Goal: Obtain resource: Download file/media

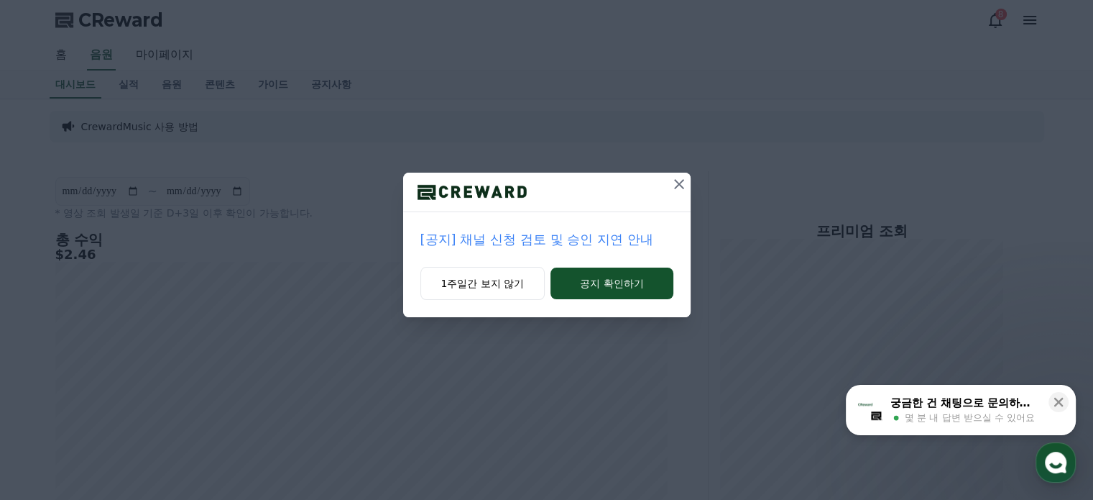
click at [684, 183] on icon at bounding box center [679, 183] width 17 height 17
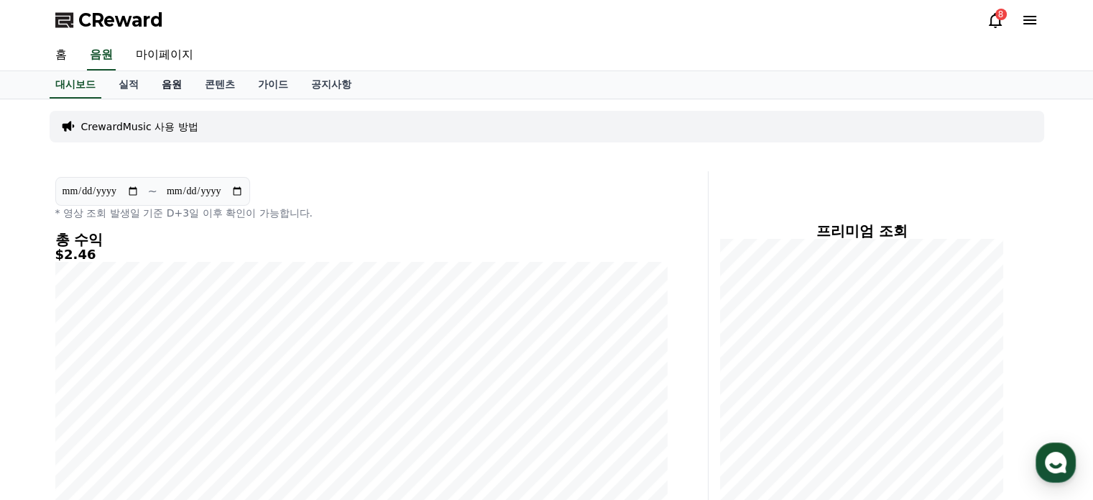
click at [165, 91] on link "음원" at bounding box center [171, 84] width 43 height 27
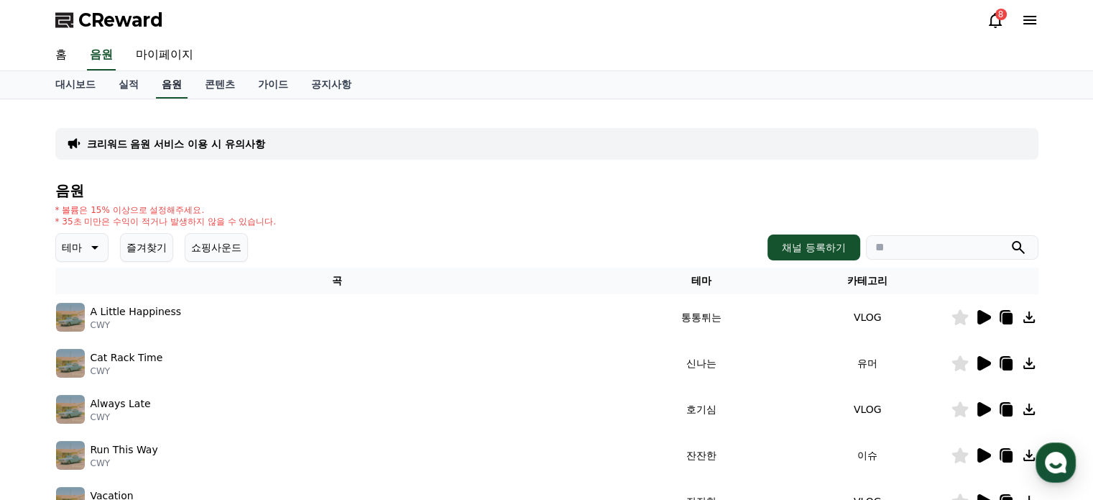
click at [175, 86] on link "음원" at bounding box center [172, 84] width 32 height 27
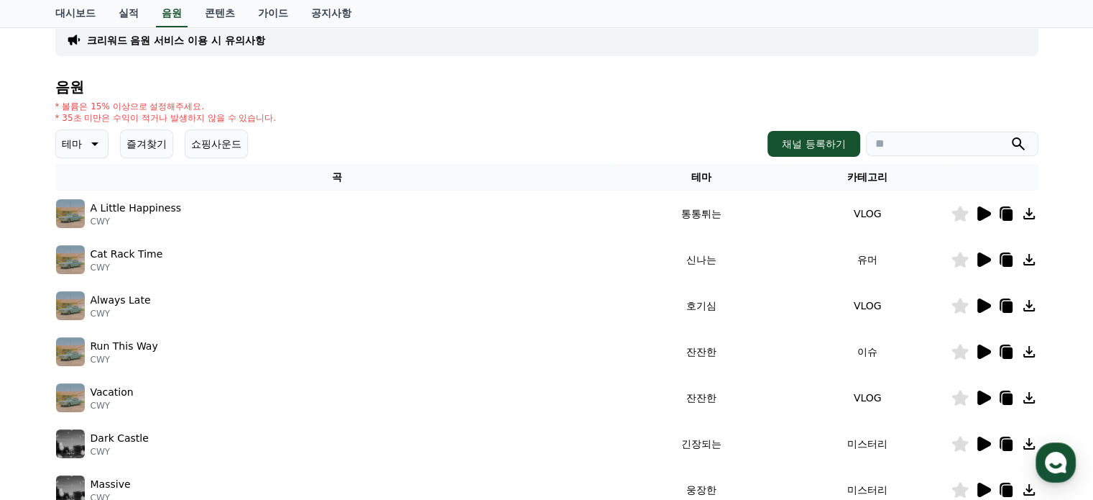
scroll to position [109, 0]
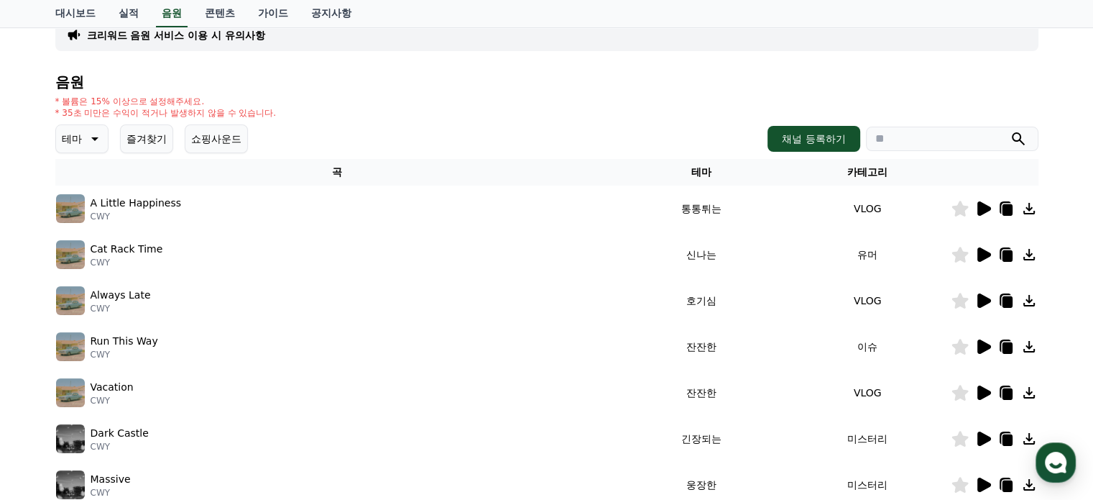
click at [987, 206] on icon at bounding box center [984, 208] width 14 height 14
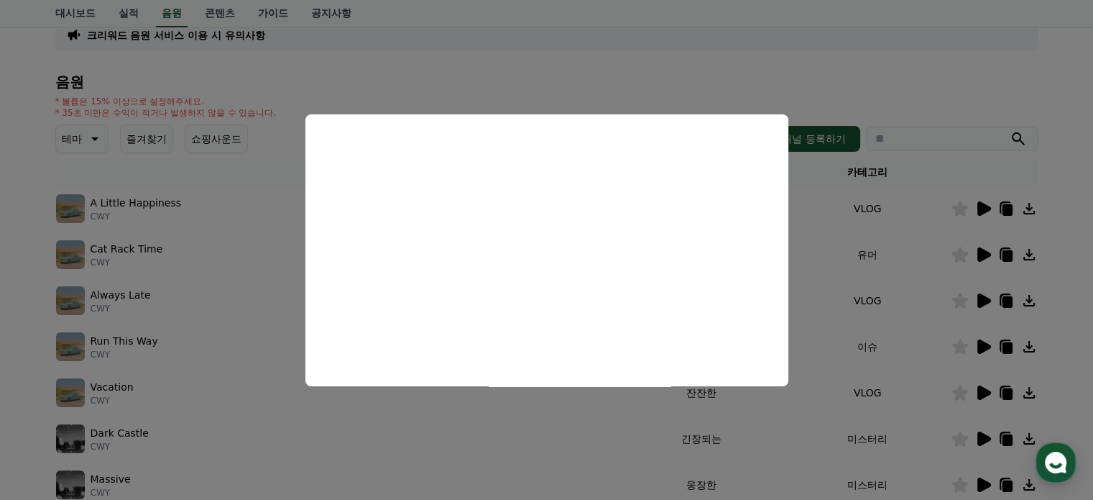
click at [977, 249] on button "close modal" at bounding box center [546, 250] width 1093 height 500
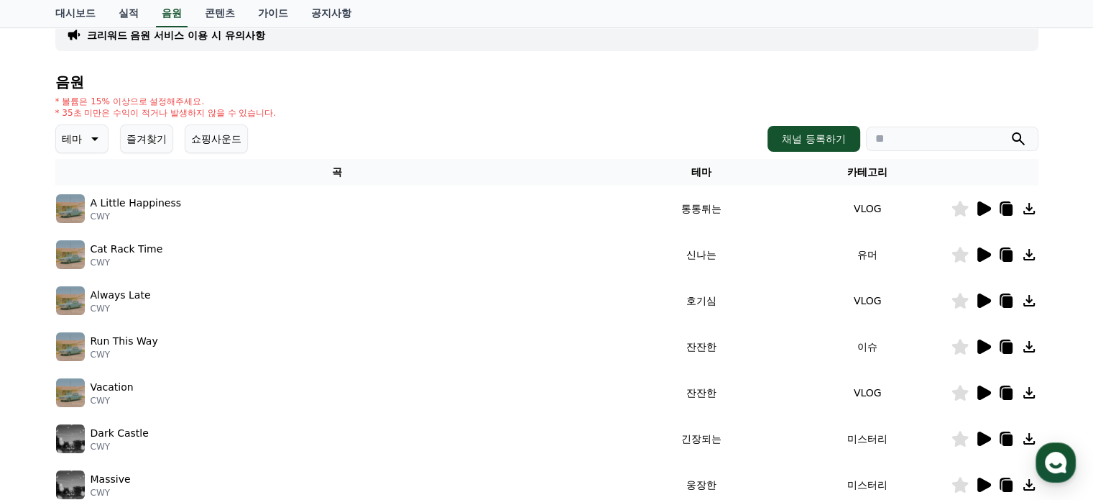
click at [977, 249] on icon at bounding box center [983, 254] width 17 height 17
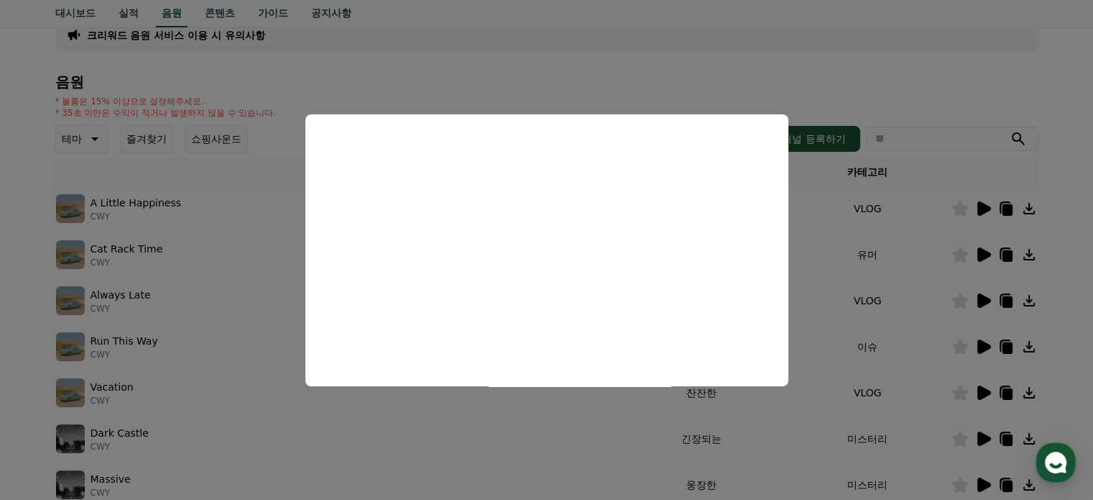
click at [973, 298] on button "close modal" at bounding box center [546, 250] width 1093 height 500
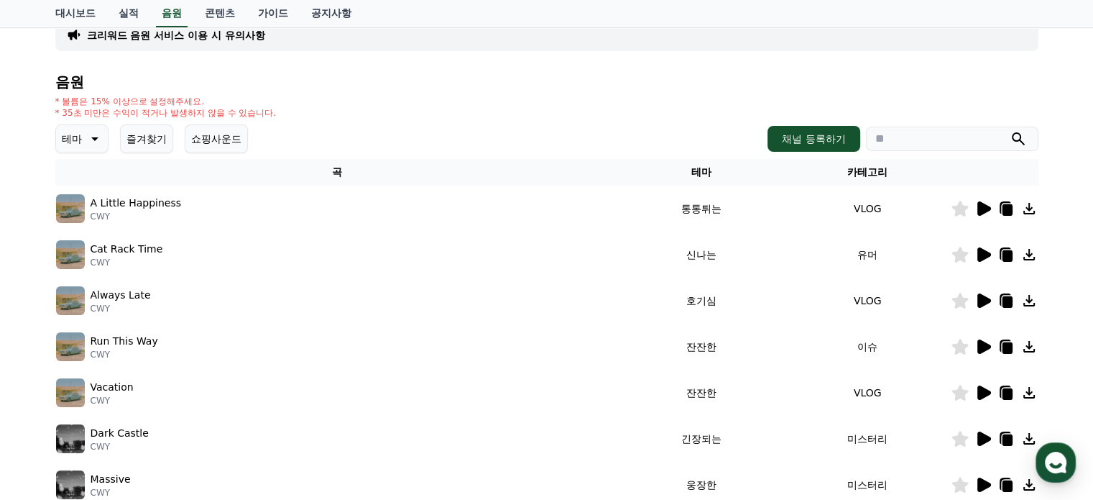
click at [978, 298] on icon at bounding box center [984, 300] width 14 height 14
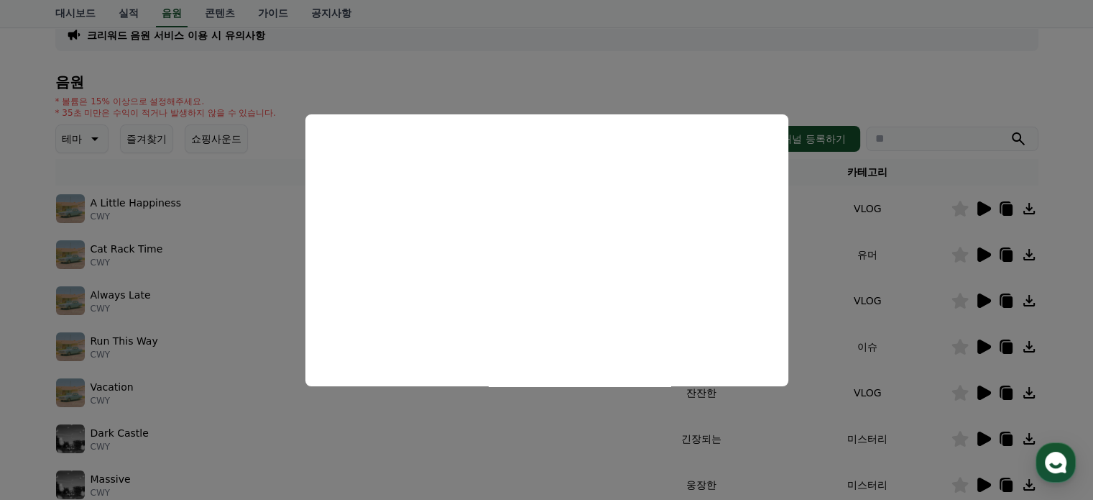
click at [979, 339] on button "close modal" at bounding box center [546, 250] width 1093 height 500
click at [979, 339] on icon at bounding box center [984, 346] width 14 height 14
click at [979, 339] on button "close modal" at bounding box center [546, 250] width 1093 height 500
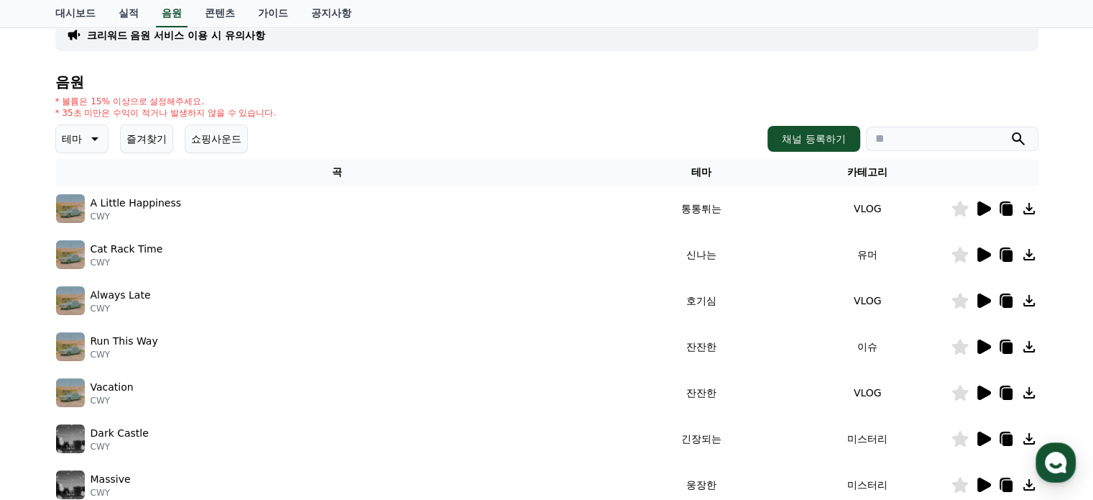
click at [977, 336] on td at bounding box center [995, 346] width 88 height 46
click at [980, 339] on icon at bounding box center [984, 346] width 14 height 14
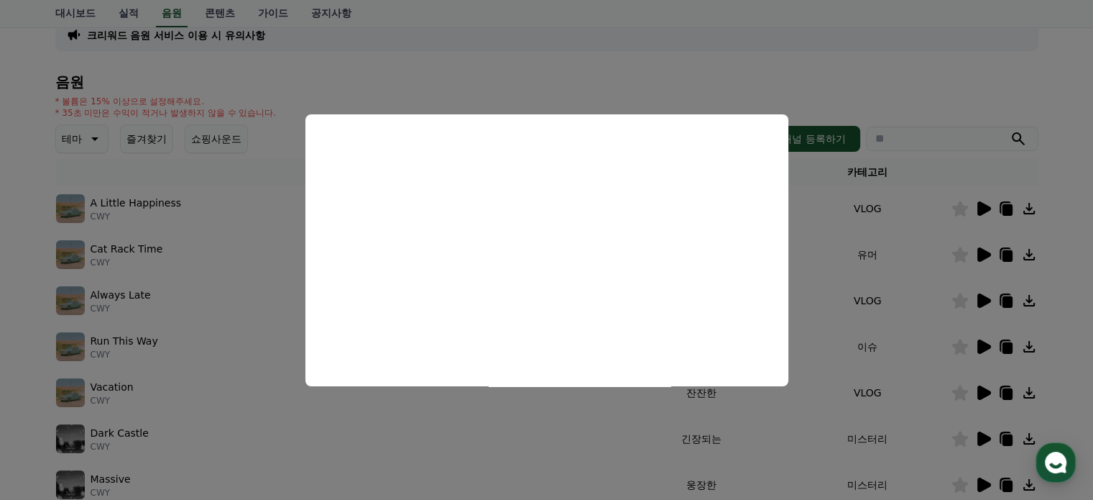
click at [978, 388] on button "close modal" at bounding box center [546, 250] width 1093 height 500
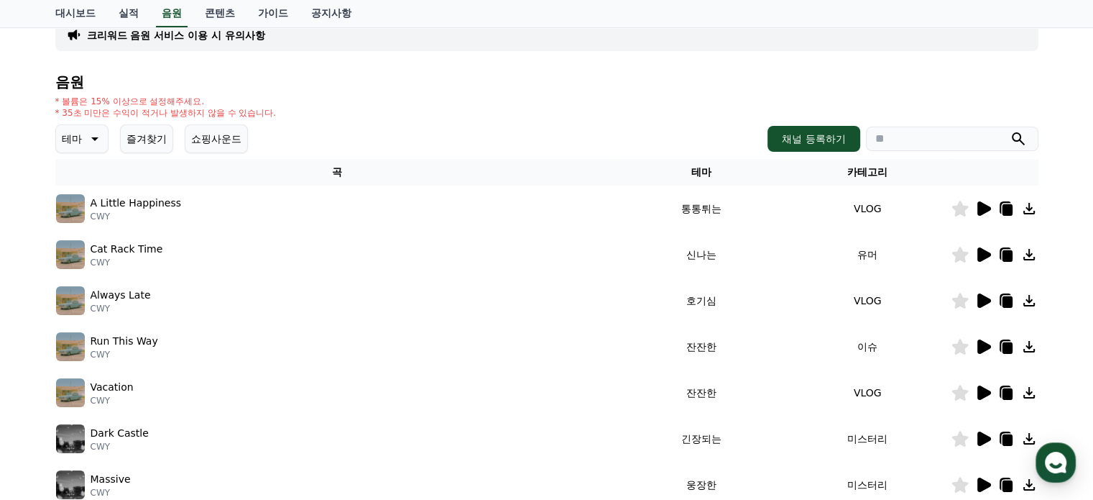
click at [978, 388] on icon at bounding box center [984, 392] width 14 height 14
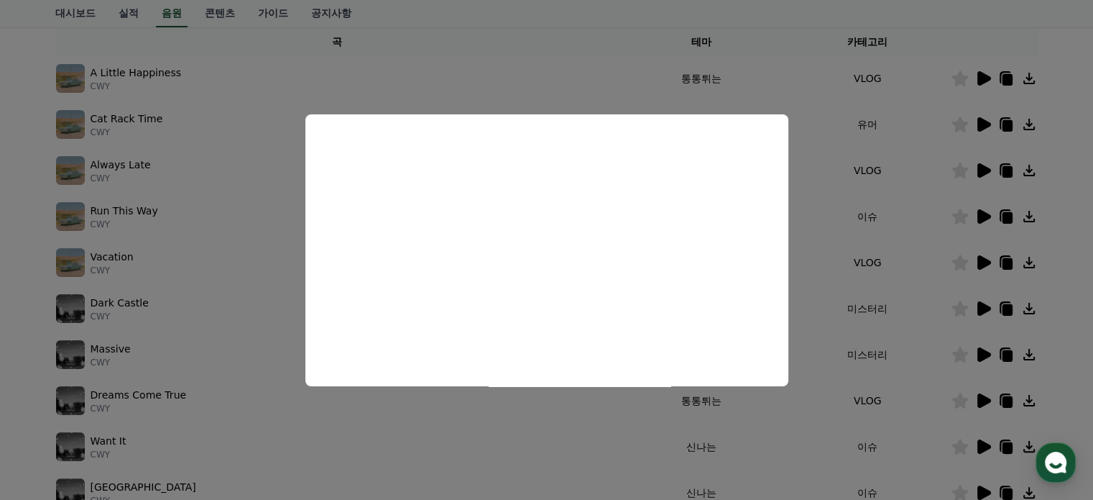
scroll to position [241, 0]
click at [985, 301] on button "close modal" at bounding box center [546, 250] width 1093 height 500
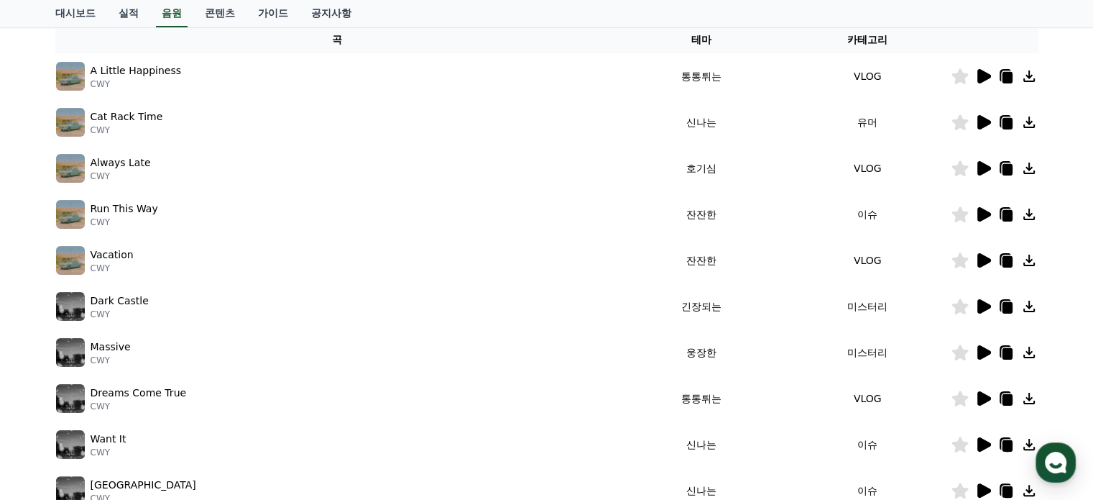
click at [985, 301] on icon at bounding box center [984, 306] width 14 height 14
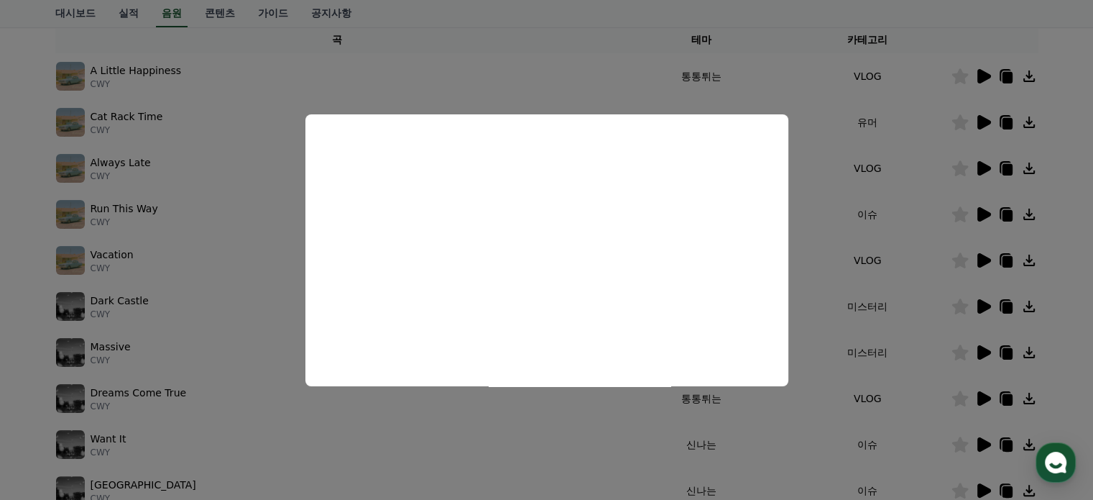
click at [983, 350] on button "close modal" at bounding box center [546, 250] width 1093 height 500
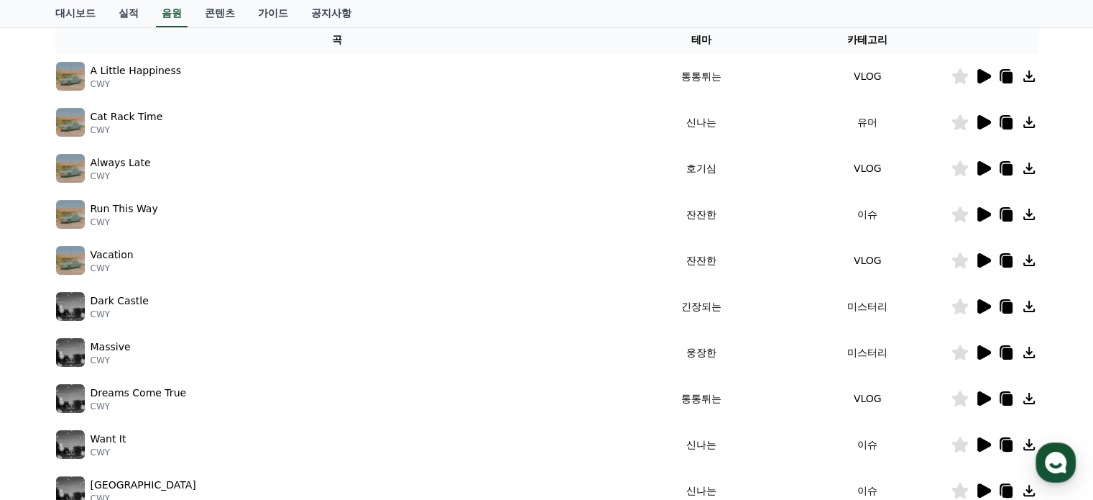
click at [983, 350] on icon at bounding box center [984, 352] width 14 height 14
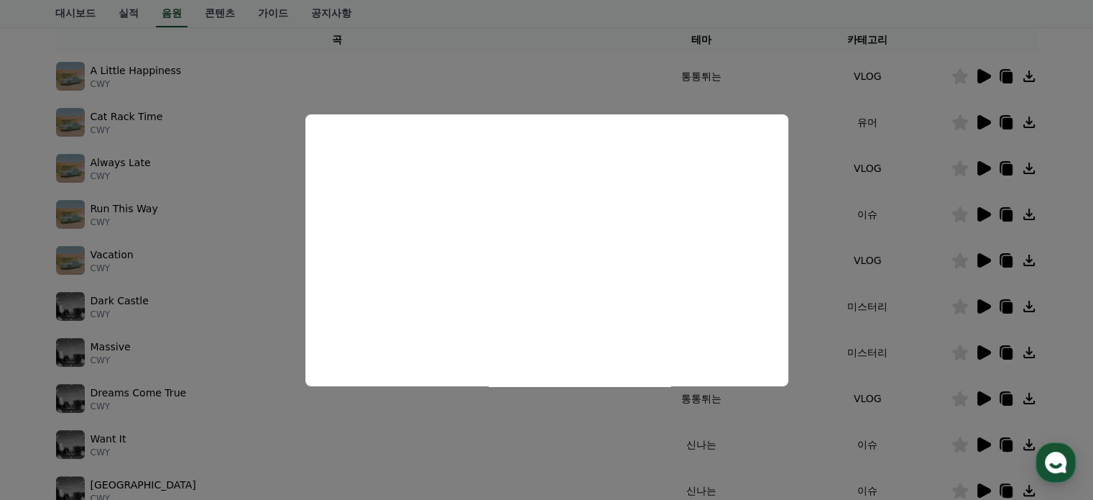
click at [977, 396] on button "close modal" at bounding box center [546, 250] width 1093 height 500
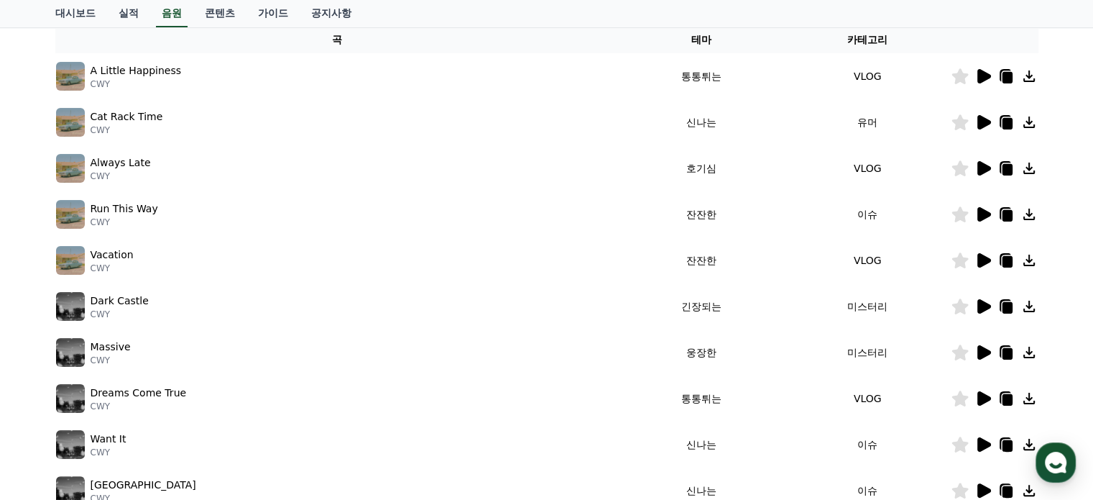
click at [977, 396] on icon at bounding box center [983, 398] width 17 height 17
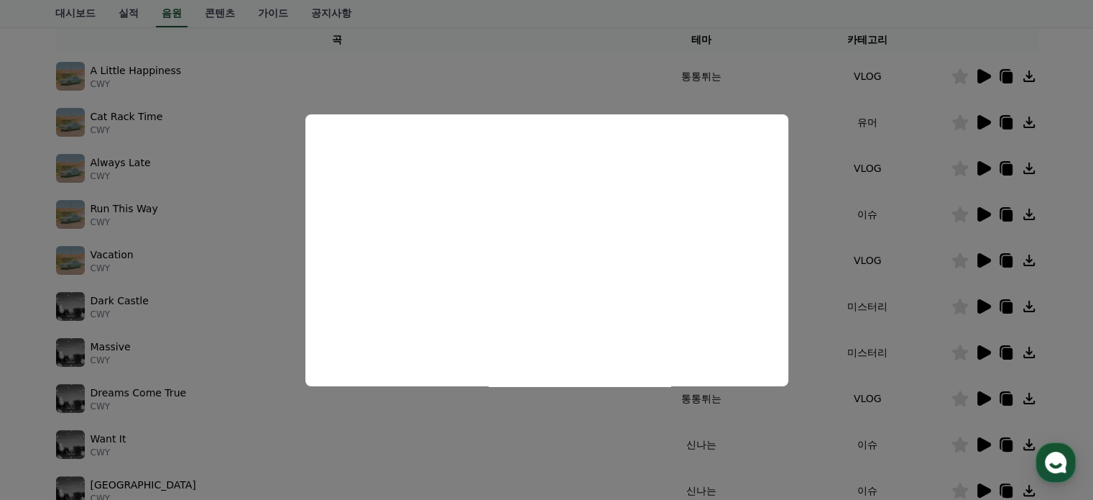
click at [977, 438] on button "close modal" at bounding box center [546, 250] width 1093 height 500
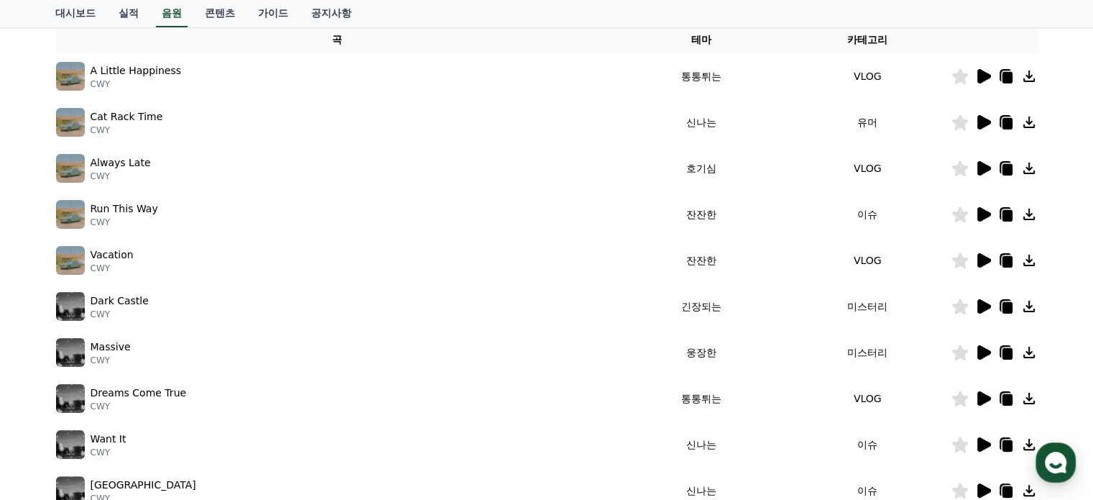
click at [977, 438] on icon at bounding box center [984, 444] width 14 height 14
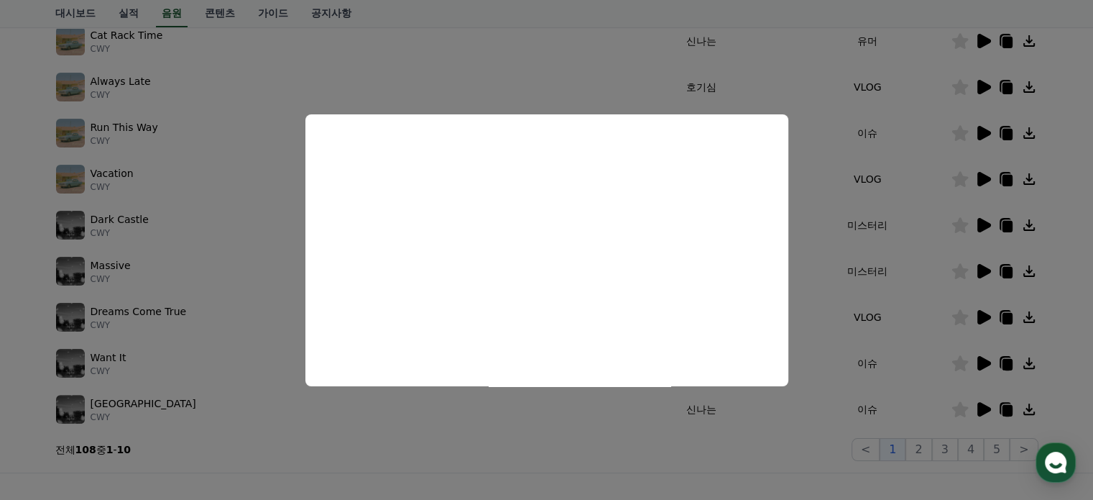
scroll to position [323, 0]
click at [980, 402] on button "close modal" at bounding box center [546, 250] width 1093 height 500
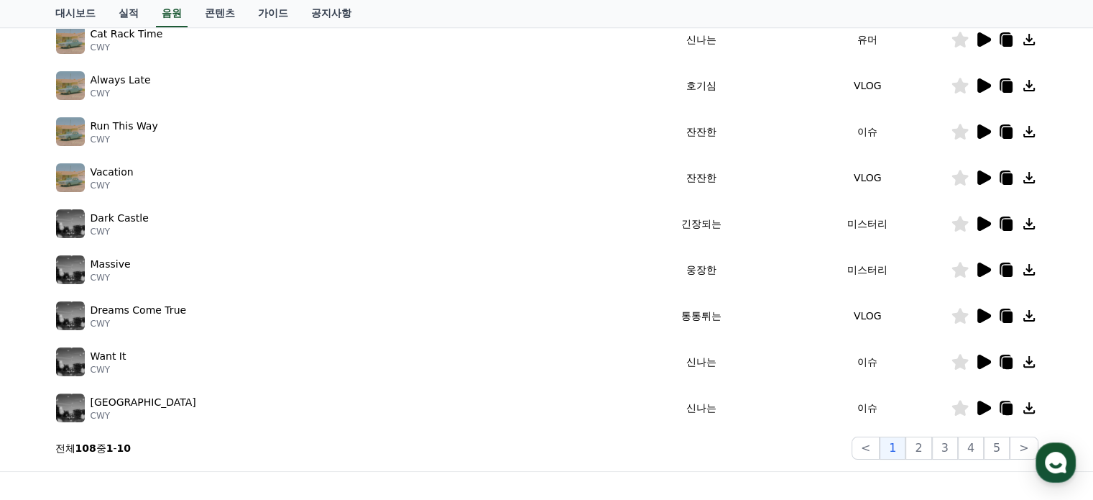
click at [980, 402] on icon at bounding box center [984, 407] width 14 height 14
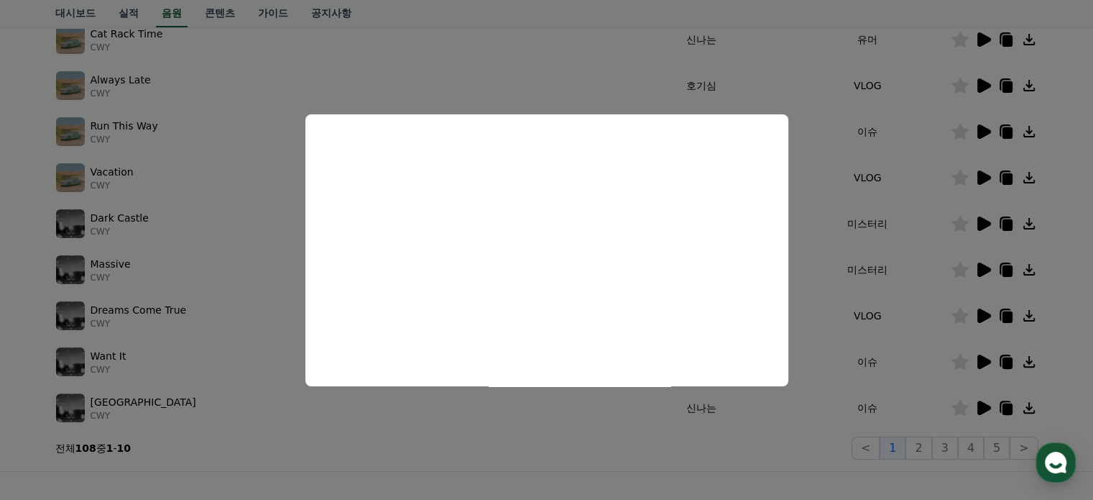
click at [1006, 405] on button "close modal" at bounding box center [546, 250] width 1093 height 500
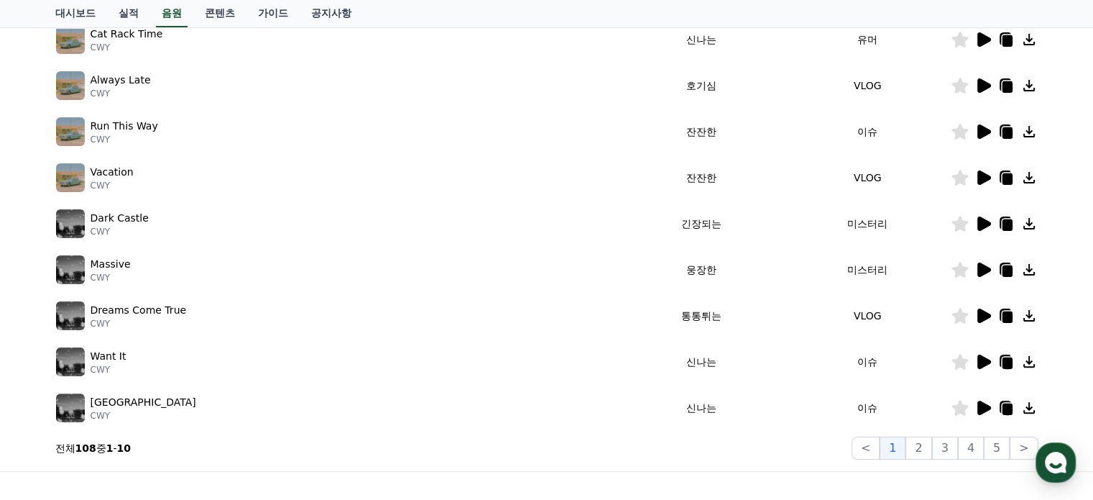
click at [1006, 405] on icon at bounding box center [1007, 408] width 10 height 11
